Goal: Entertainment & Leisure: Consume media (video, audio)

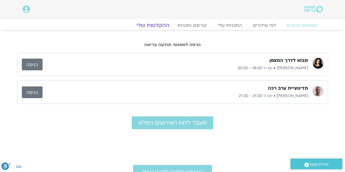
click at [158, 25] on link "ההקלטות שלי" at bounding box center [153, 25] width 46 height 7
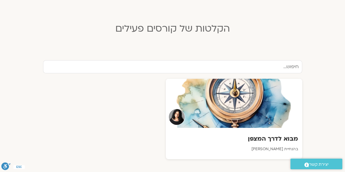
scroll to position [191, 0]
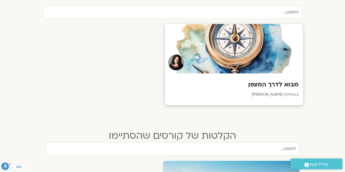
click at [274, 43] on div at bounding box center [234, 49] width 138 height 50
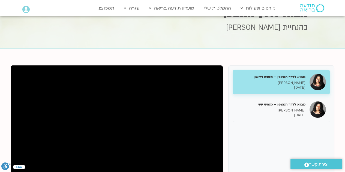
scroll to position [55, 0]
